Goal: Task Accomplishment & Management: Use online tool/utility

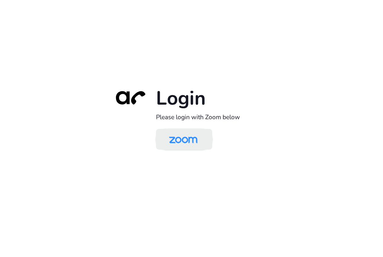
click at [185, 139] on img at bounding box center [183, 139] width 41 height 19
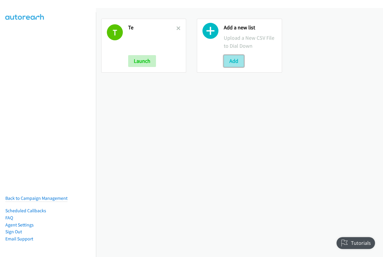
click at [228, 60] on button "Add" at bounding box center [234, 61] width 20 height 12
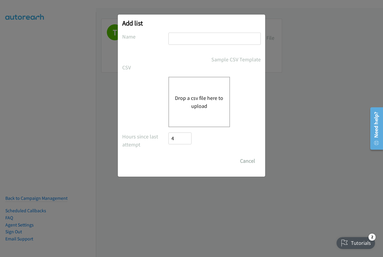
click at [215, 40] on input "text" at bounding box center [214, 39] width 92 height 12
type input "dell events"
click at [197, 102] on button "Drop a csv file here to upload" at bounding box center [199, 102] width 49 height 16
click at [198, 102] on button "Drop a csv file here to upload" at bounding box center [199, 102] width 49 height 16
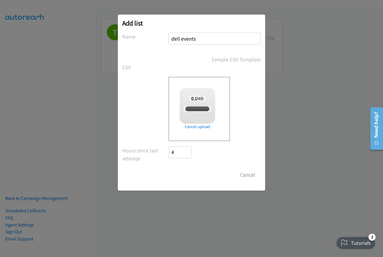
checkbox input "true"
click at [184, 176] on input "Save List" at bounding box center [183, 175] width 31 height 12
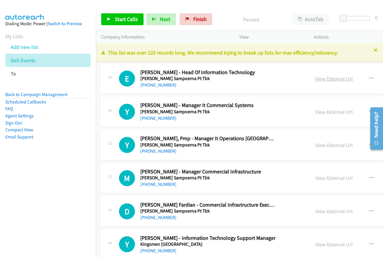
click at [319, 79] on link "View External Url" at bounding box center [334, 78] width 38 height 7
